Goal: Task Accomplishment & Management: Use online tool/utility

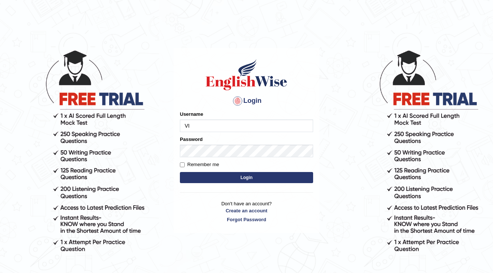
type input "V"
type input "Vivi2305"
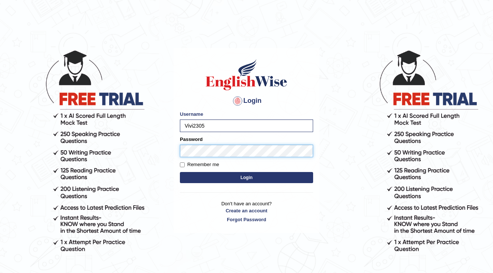
click at [180, 172] on button "Login" at bounding box center [246, 177] width 133 height 11
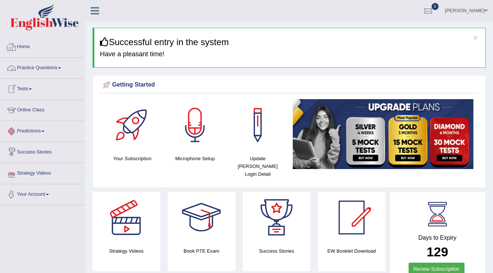
click at [26, 61] on link "Practice Questions" at bounding box center [42, 67] width 84 height 18
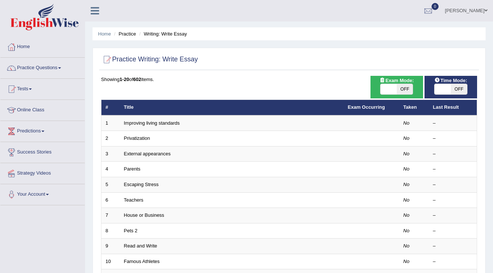
click at [405, 89] on span "OFF" at bounding box center [404, 89] width 16 height 10
checkbox input "true"
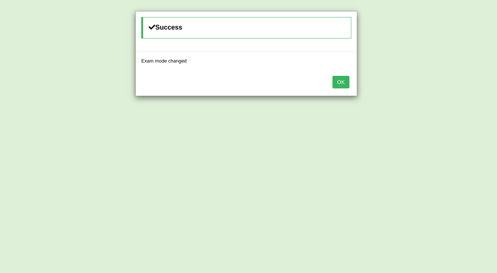
click at [348, 78] on button "OK" at bounding box center [341, 82] width 17 height 13
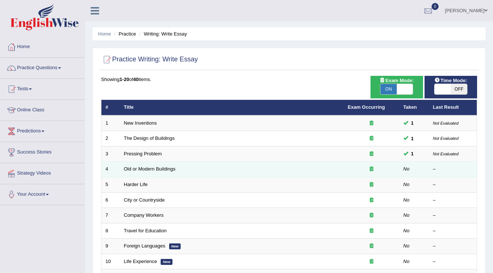
click at [157, 172] on td "Old or Modern Buildings" at bounding box center [232, 170] width 224 height 16
click at [159, 170] on link "Old or Modern Buildings" at bounding box center [149, 169] width 51 height 6
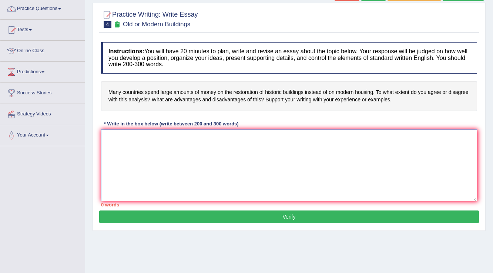
click at [238, 156] on textarea at bounding box center [289, 165] width 376 height 72
type textarea "The increasing influence of the res"
